Goal: Find specific page/section: Find specific page/section

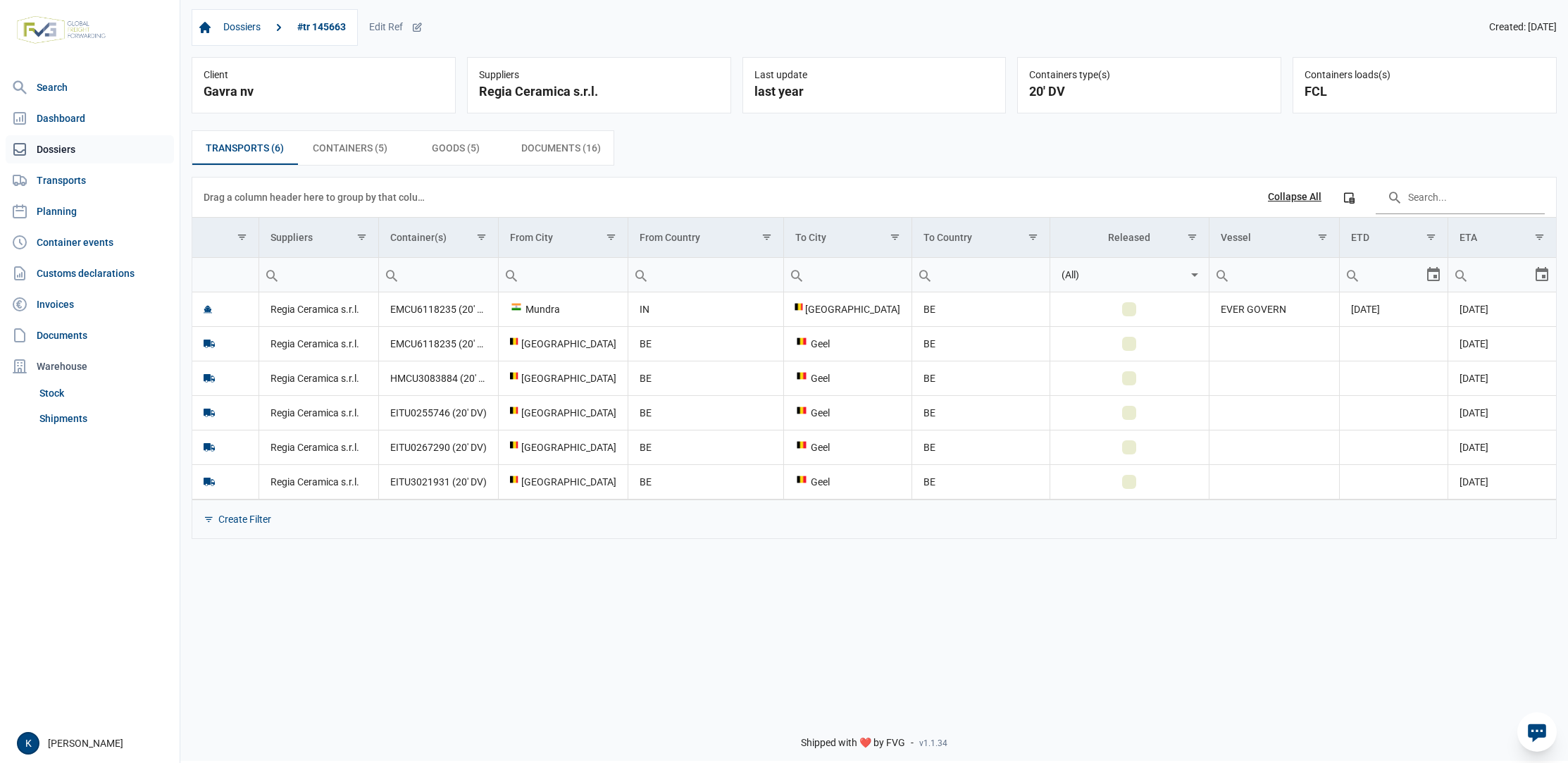
click at [105, 150] on link "Dossiers" at bounding box center [90, 149] width 169 height 28
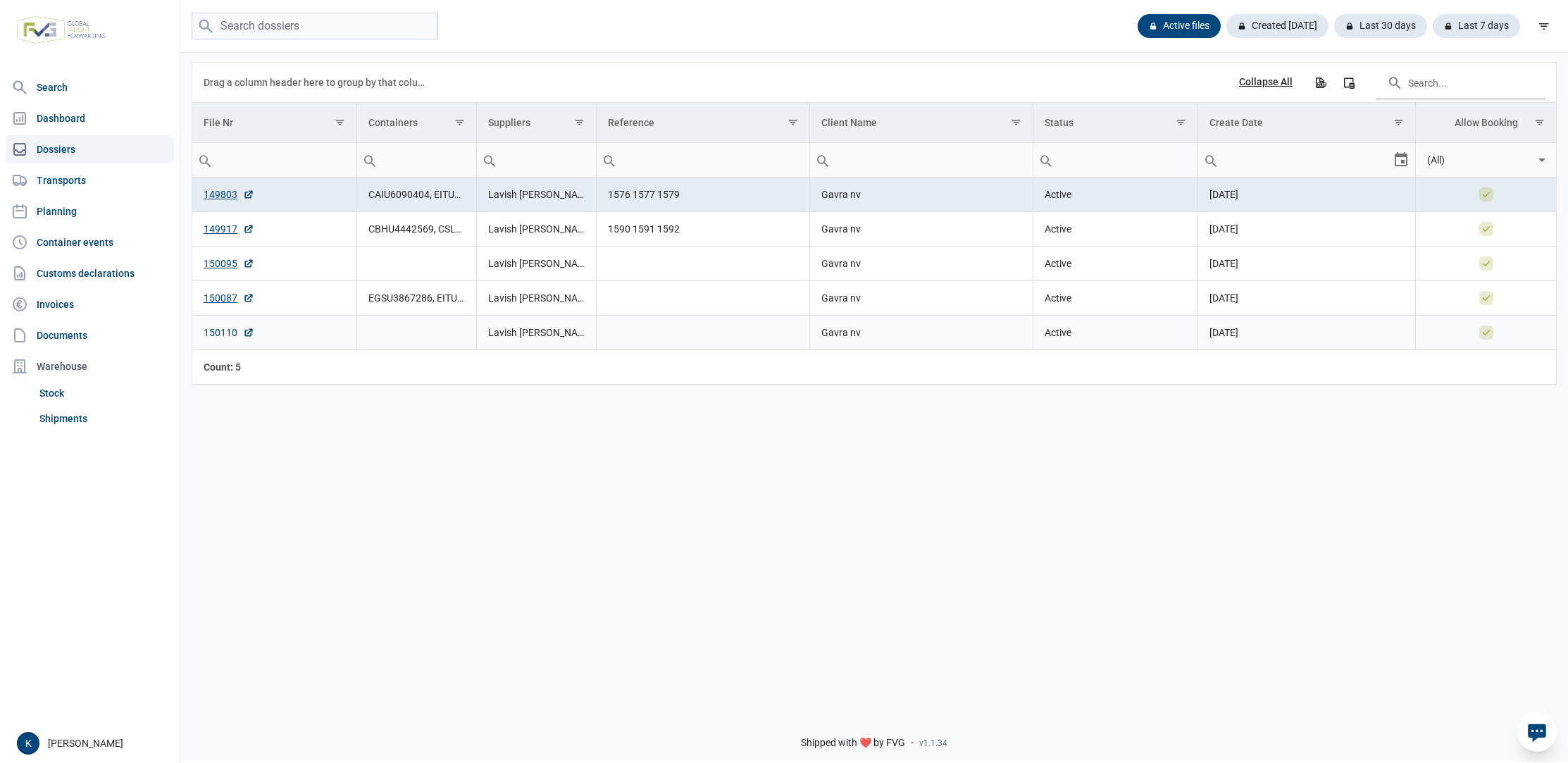
click at [220, 333] on link "150110" at bounding box center [229, 332] width 50 height 15
click at [90, 146] on link "Dossiers" at bounding box center [90, 149] width 169 height 28
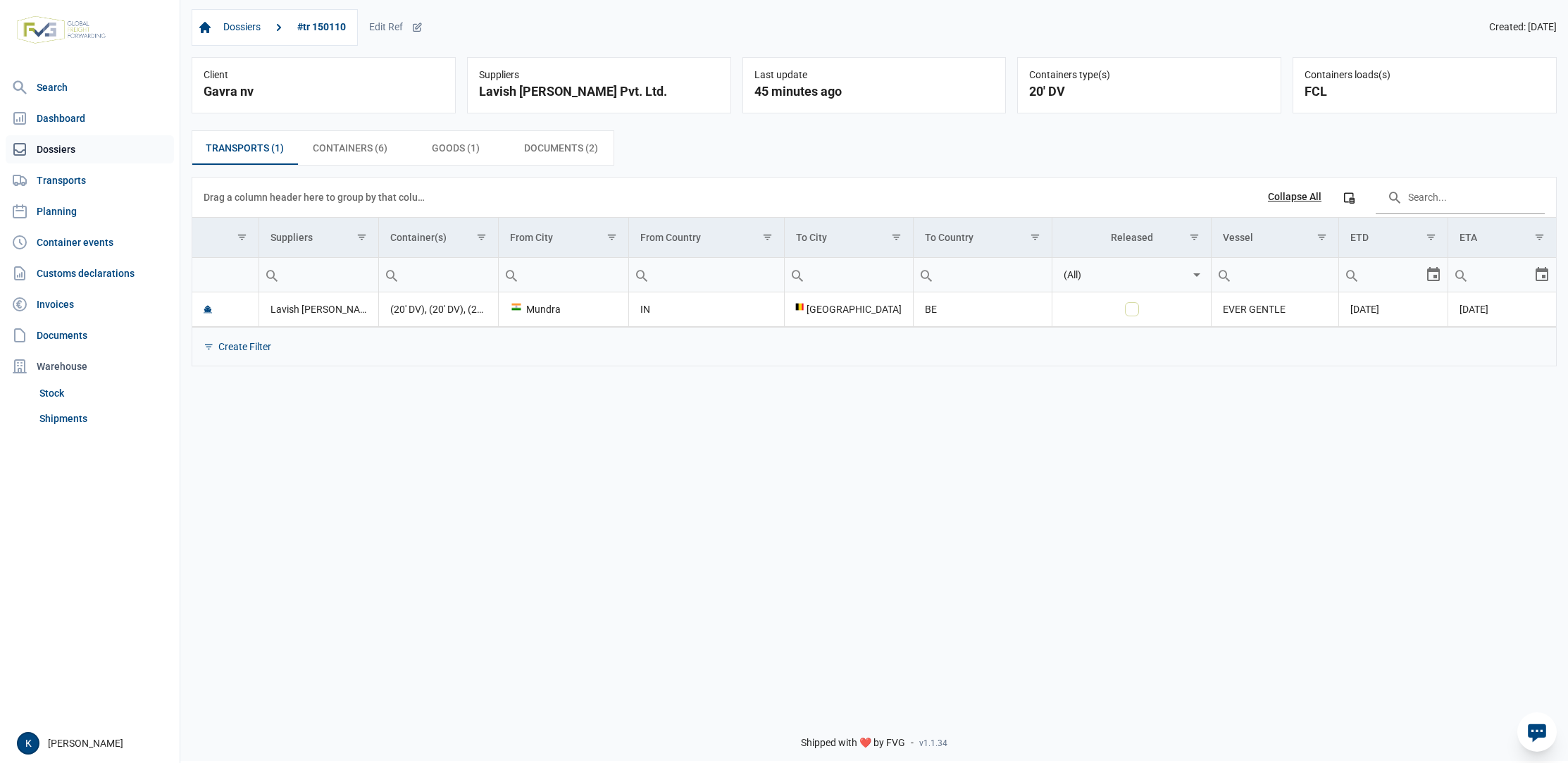
click at [70, 155] on link "Dossiers" at bounding box center [90, 149] width 169 height 28
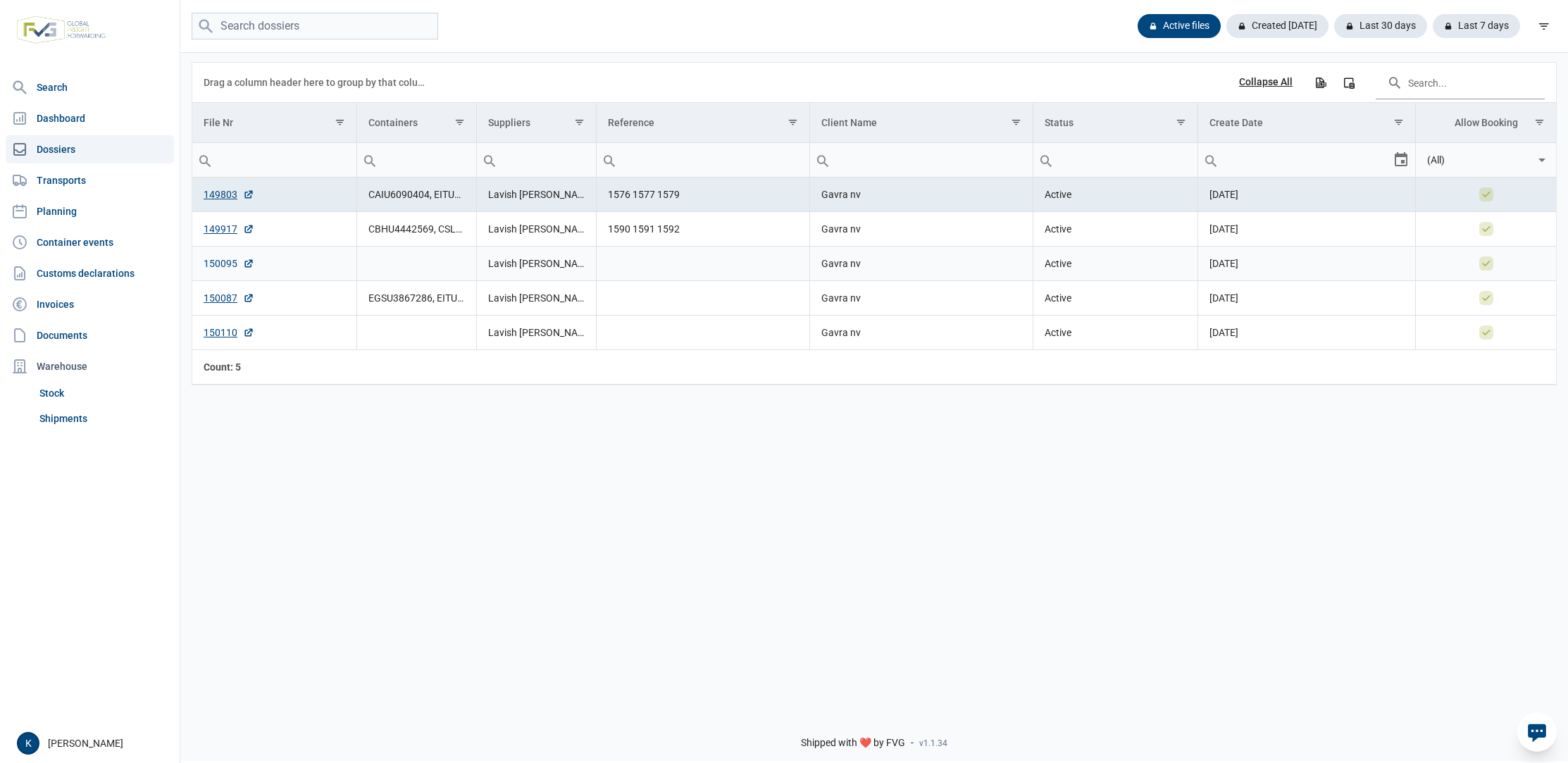
click at [218, 262] on link "150095" at bounding box center [229, 263] width 50 height 15
